Goal: Task Accomplishment & Management: Use online tool/utility

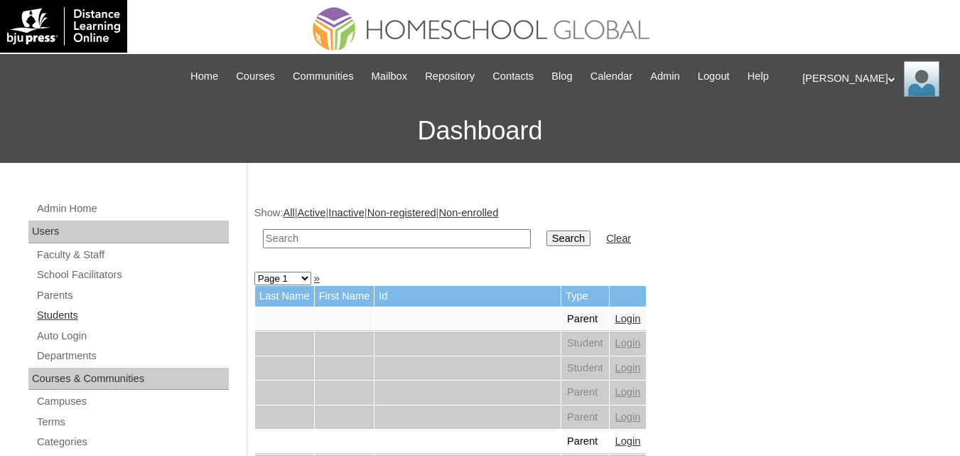
click at [53, 324] on link "Students" at bounding box center [132, 315] width 193 height 18
click at [326, 248] on input "text" at bounding box center [397, 238] width 268 height 19
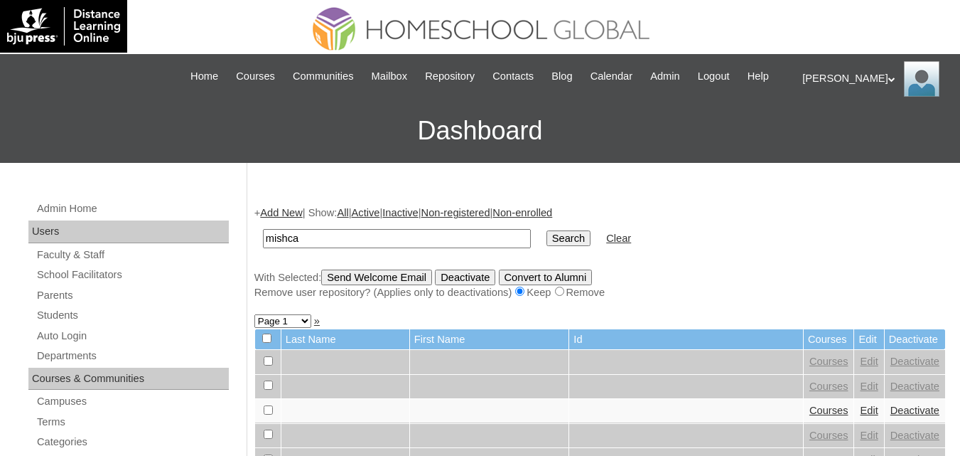
type input "Mishca Jadynn"
click at [547, 246] on input "Search" at bounding box center [569, 238] width 44 height 16
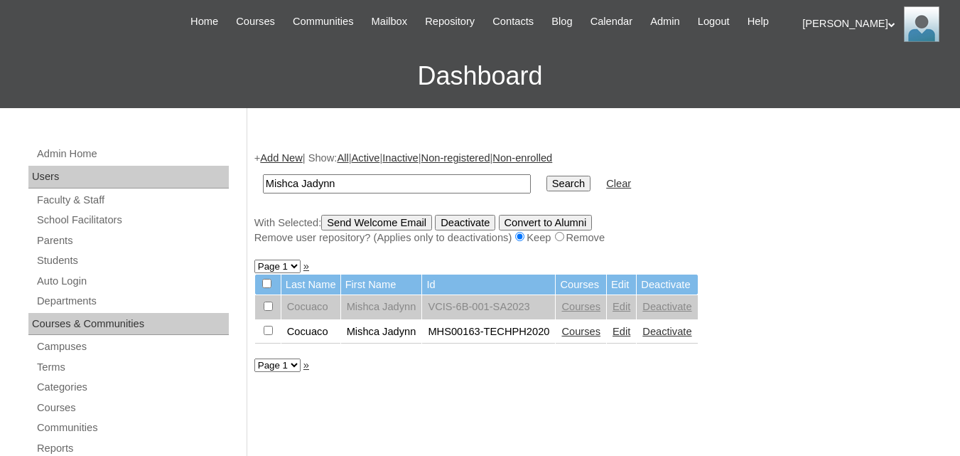
scroll to position [71, 0]
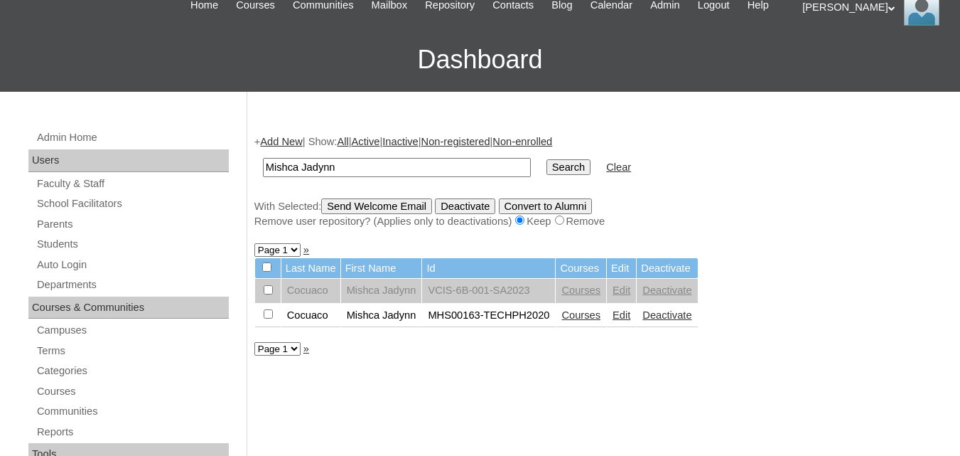
drag, startPoint x: 350, startPoint y: 183, endPoint x: 181, endPoint y: 185, distance: 169.2
click at [64, 274] on link "Auto Login" at bounding box center [132, 265] width 193 height 18
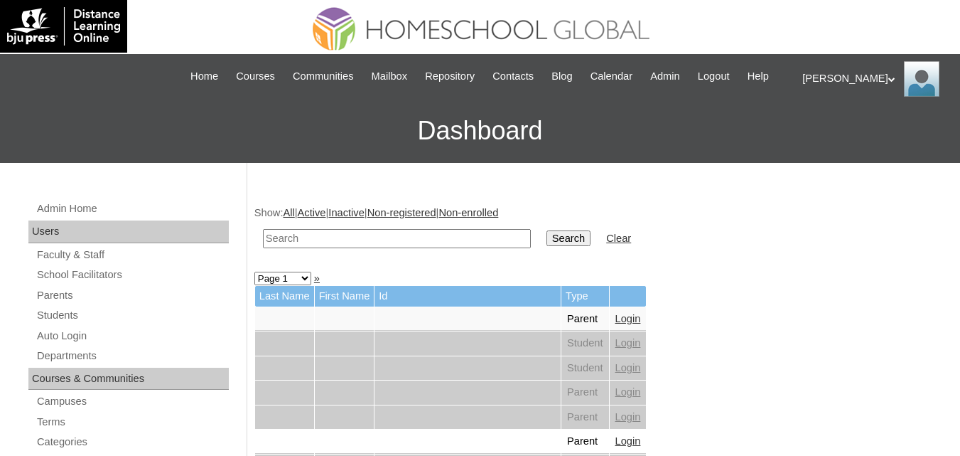
click at [328, 248] on input "text" at bounding box center [397, 238] width 268 height 19
paste input "Mishca Jadynn"
type input "Mishca Jadynn"
click at [547, 246] on input "Search" at bounding box center [569, 238] width 44 height 16
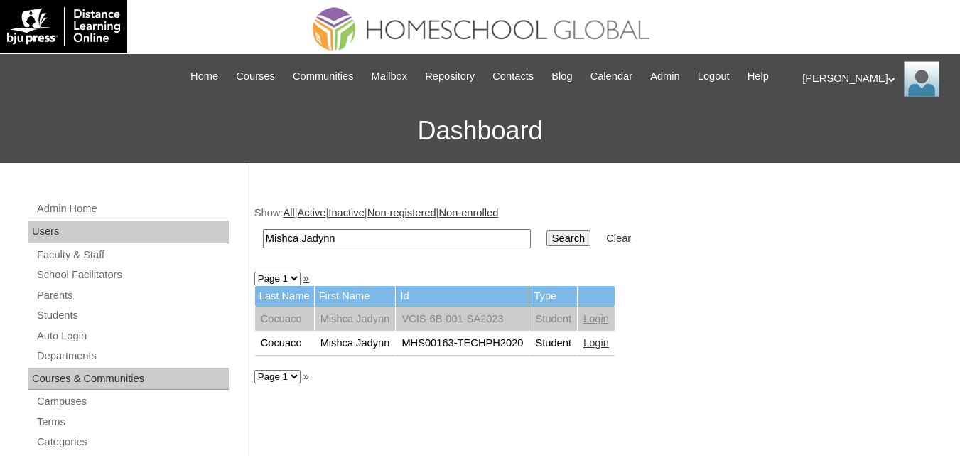
click at [608, 348] on link "Login" at bounding box center [597, 342] width 26 height 11
